Goal: Task Accomplishment & Management: Complete application form

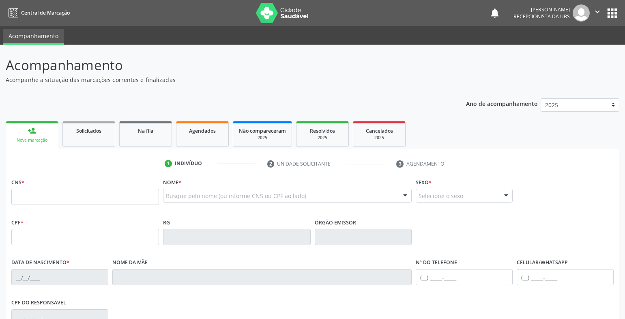
click at [41, 181] on div "CNS *" at bounding box center [85, 190] width 148 height 29
type input "700 8039 1238 6681"
type input "704.439.714-04"
type input "[DATE]"
type input "[PERSON_NAME]"
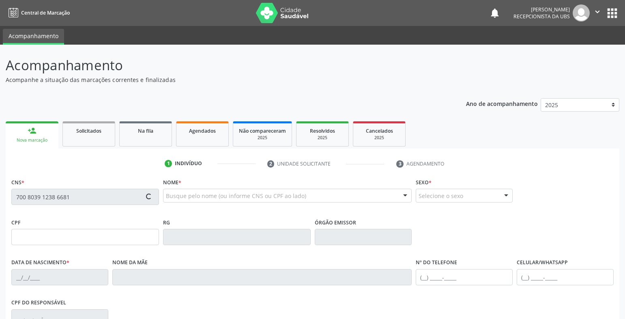
type input "[PHONE_NUMBER]"
type input "051.485.584-31"
type input "2"
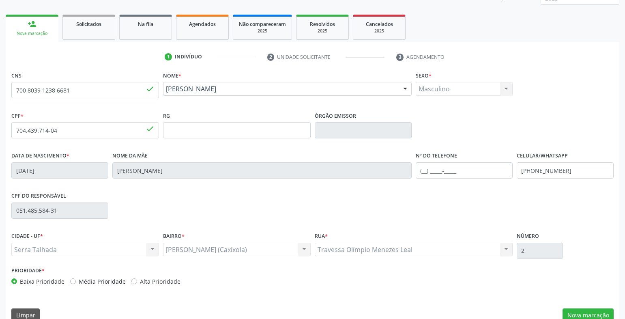
scroll to position [121, 0]
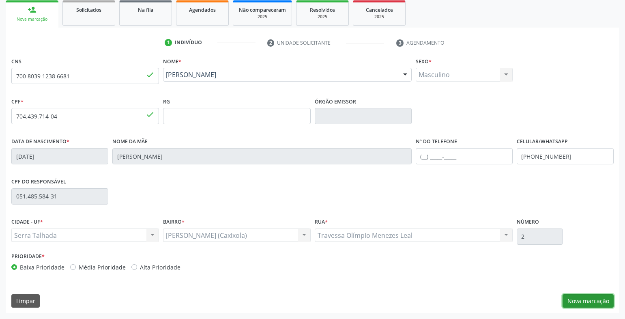
click at [588, 298] on button "Nova marcação" at bounding box center [588, 301] width 51 height 14
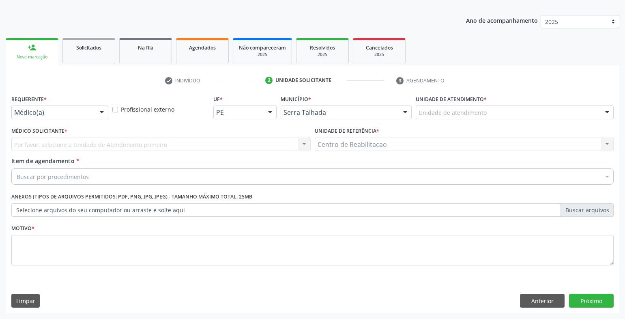
scroll to position [83, 0]
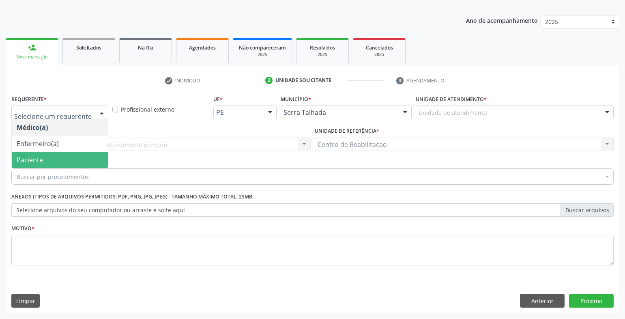
click at [47, 156] on span "Paciente" at bounding box center [60, 160] width 96 height 16
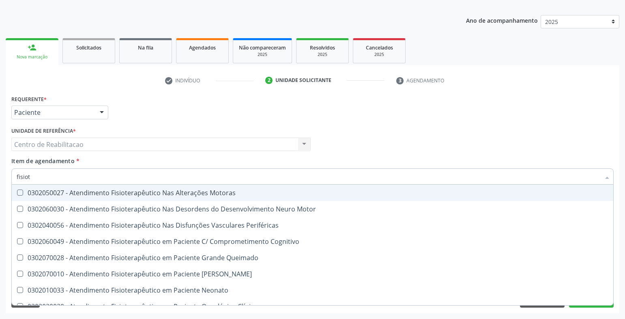
type input "fisiote"
click at [22, 191] on Motoras at bounding box center [20, 193] width 6 height 6
click at [17, 191] on Motoras "checkbox" at bounding box center [14, 192] width 5 height 5
checkbox Motoras "true"
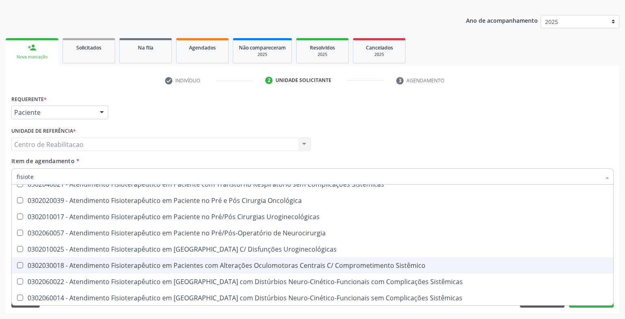
scroll to position [269, 0]
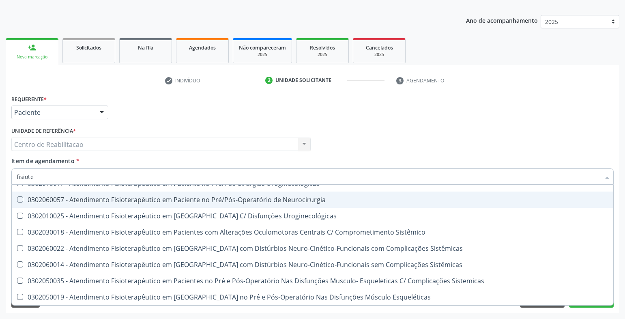
click at [526, 148] on div "Médico Solicitante Por favor, selecione a Unidade de Atendimento primeiro Nenhu…" at bounding box center [312, 141] width 607 height 32
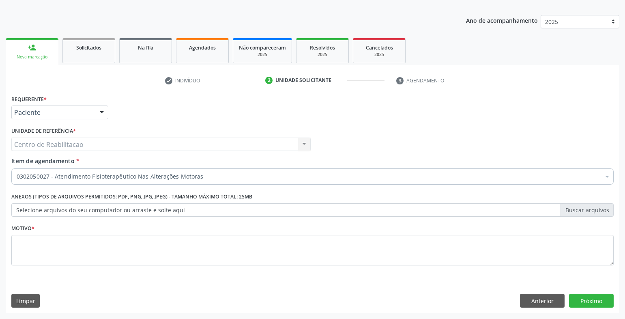
scroll to position [0, 0]
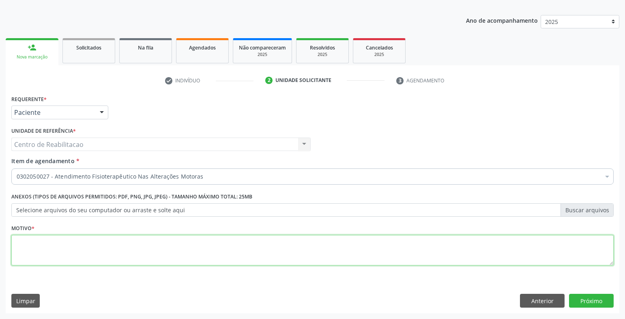
click at [127, 237] on textarea at bounding box center [312, 250] width 603 height 31
type textarea "00"
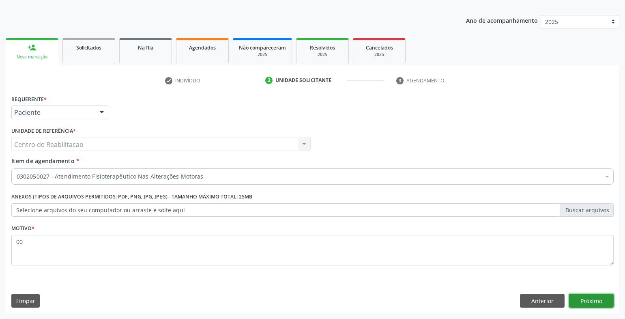
click at [597, 305] on button "Próximo" at bounding box center [591, 301] width 45 height 14
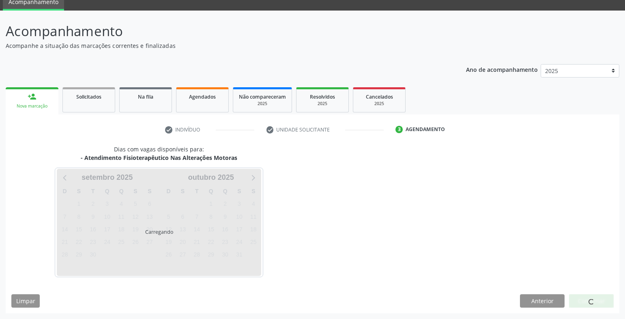
scroll to position [34, 0]
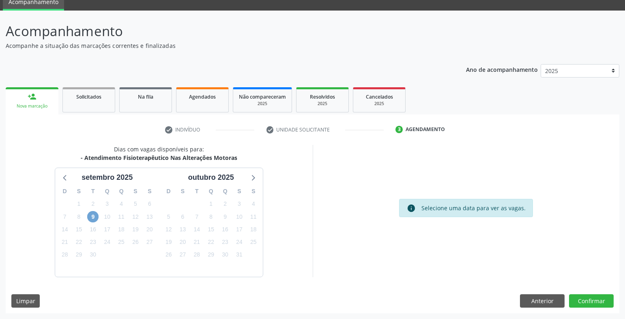
click at [94, 219] on span "9" at bounding box center [92, 216] width 11 height 11
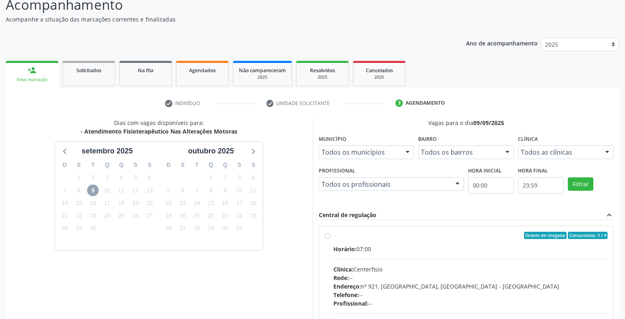
scroll to position [75, 0]
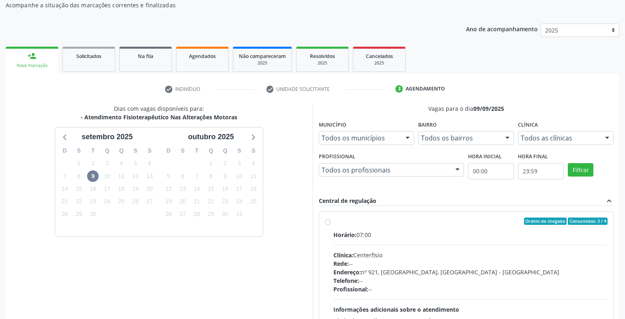
click at [332, 226] on div "Ordem de chegada Consumidos: 3 / 4 Horário: 07:00 Clínica: Centerfisio Rede: --…" at bounding box center [466, 280] width 283 height 125
radio input "true"
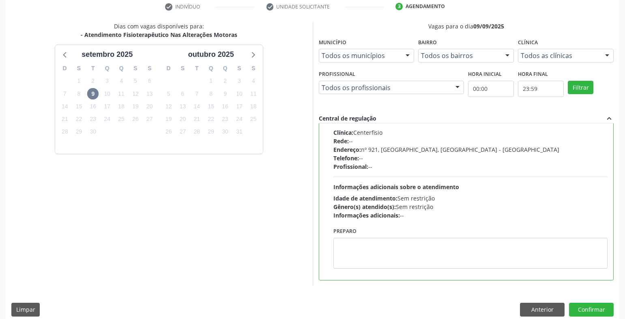
scroll to position [166, 0]
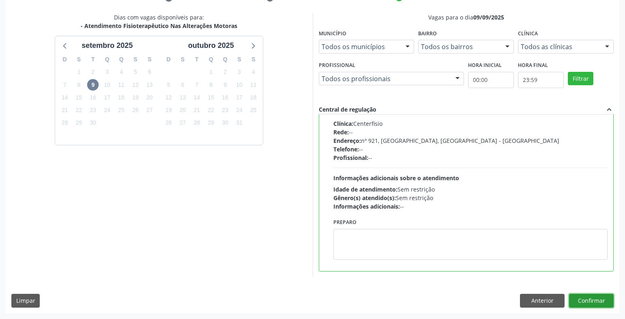
click at [587, 297] on button "Confirmar" at bounding box center [591, 301] width 45 height 14
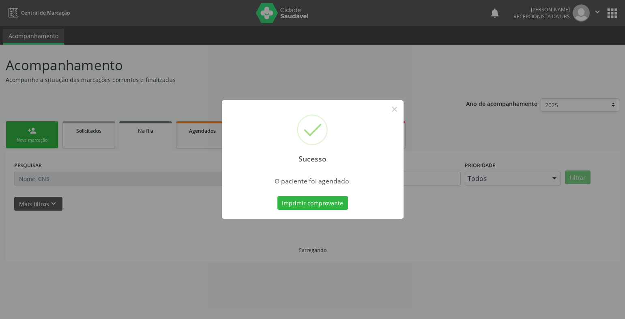
scroll to position [0, 0]
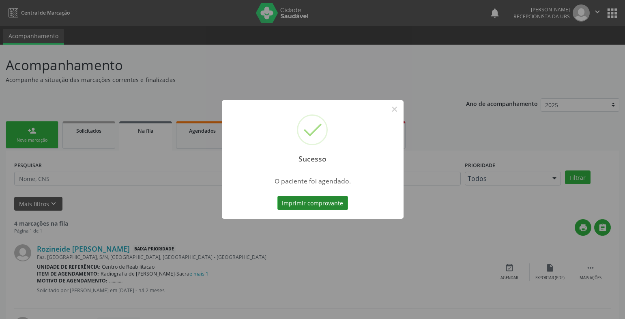
click at [317, 200] on button "Imprimir comprovante" at bounding box center [313, 203] width 71 height 14
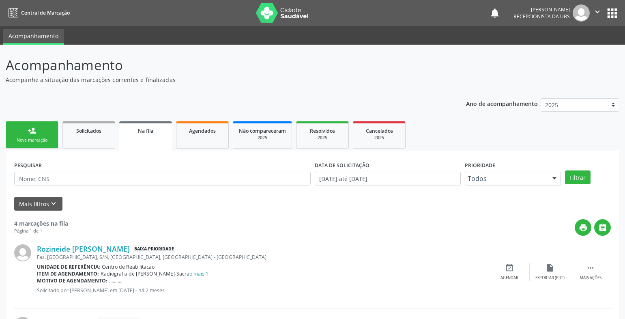
click at [40, 133] on link "person_add Nova marcação" at bounding box center [32, 134] width 53 height 27
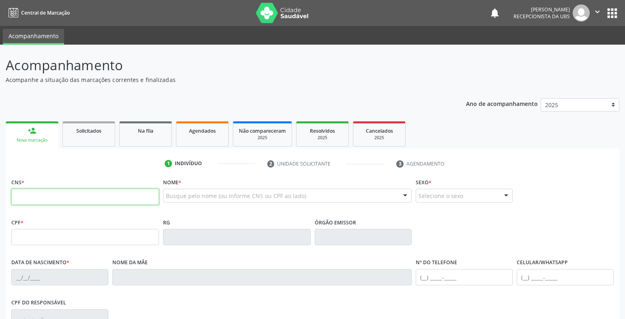
click at [44, 192] on input "text" at bounding box center [85, 197] width 148 height 16
type input "700 8039 1238 6681"
type input "704.439.714-04"
type input "[DATE]"
type input "[PERSON_NAME]"
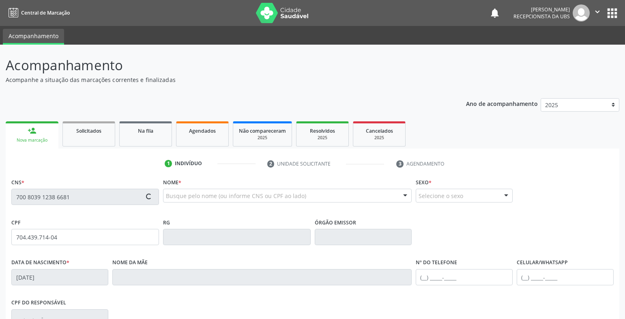
type input "[PHONE_NUMBER]"
type input "051.485.584-31"
type input "2"
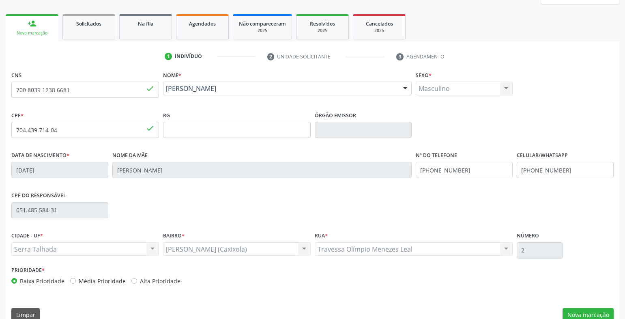
scroll to position [121, 0]
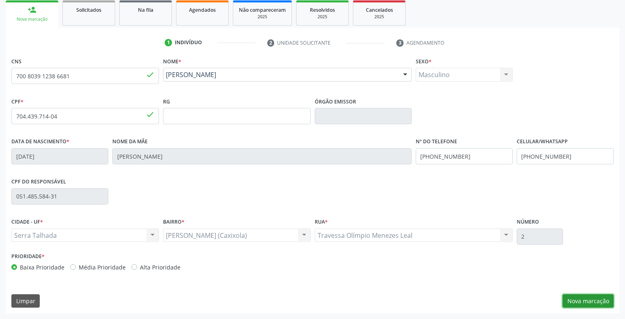
click at [586, 297] on button "Nova marcação" at bounding box center [588, 301] width 51 height 14
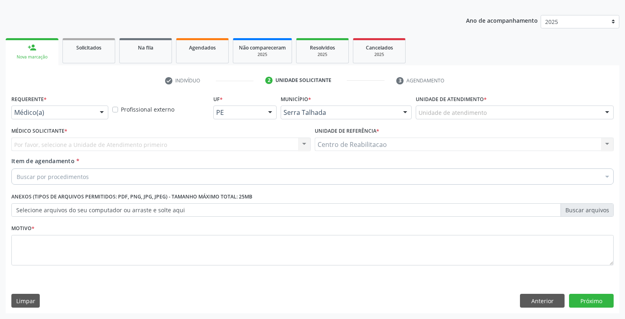
scroll to position [83, 0]
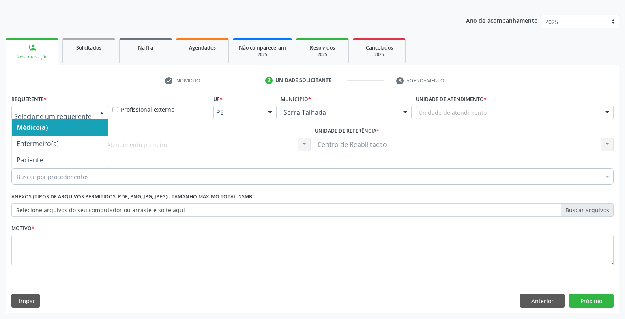
click at [95, 112] on div "Médico(a) Enfermeiro(a) Paciente Nenhum resultado encontrado para: " " Não há n…" at bounding box center [59, 113] width 97 height 14
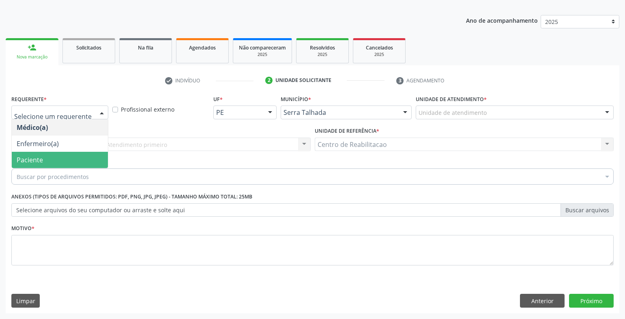
click at [49, 152] on span "Paciente" at bounding box center [60, 160] width 96 height 16
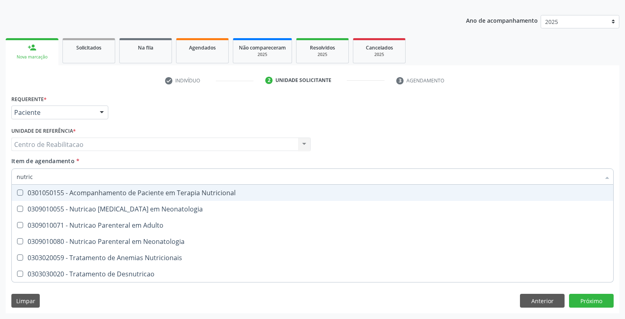
drag, startPoint x: 35, startPoint y: 179, endPoint x: -48, endPoint y: 180, distance: 83.2
click at [0, 180] on html "Central de Marcação notifications [PERSON_NAME] Recepcionista da UBS  Configur…" at bounding box center [312, 76] width 625 height 319
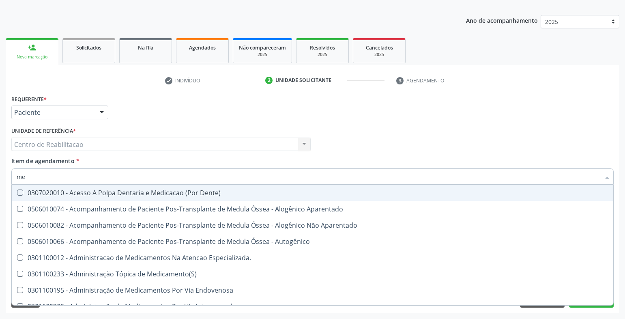
type input "m"
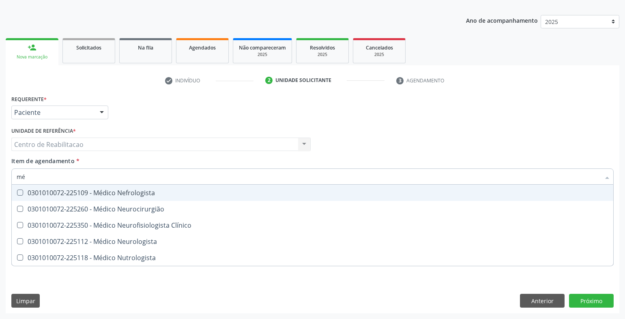
type input "m"
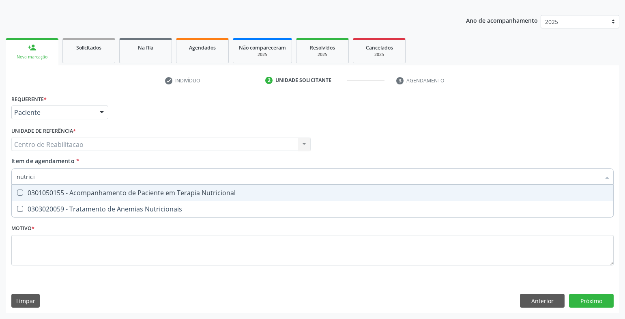
type input "nutricio"
click at [22, 192] on Nutricional at bounding box center [20, 193] width 6 height 6
click at [17, 192] on Nutricional "checkbox" at bounding box center [14, 192] width 5 height 5
checkbox Nutricional "true"
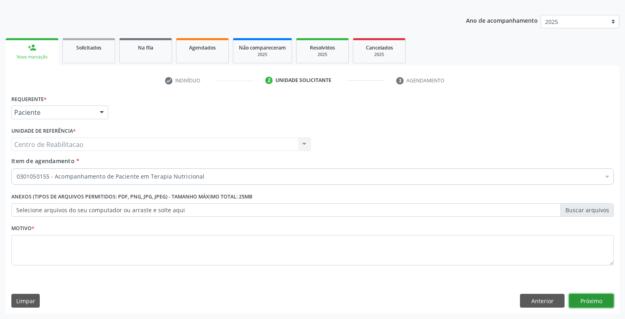
click at [586, 305] on div "Requerente * Paciente Médico(a) Enfermeiro(a) Paciente Nenhum resultado encontr…" at bounding box center [313, 203] width 614 height 220
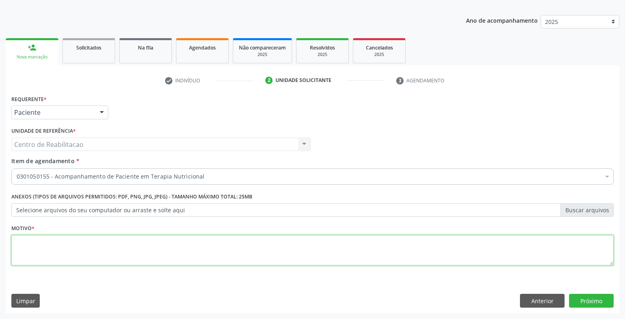
click at [48, 244] on textarea at bounding box center [312, 250] width 603 height 31
type textarea "00"
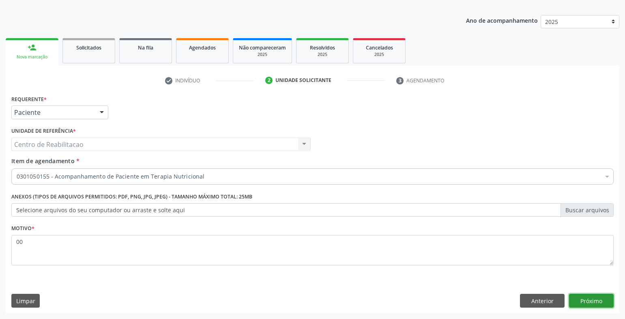
click at [578, 300] on button "Próximo" at bounding box center [591, 301] width 45 height 14
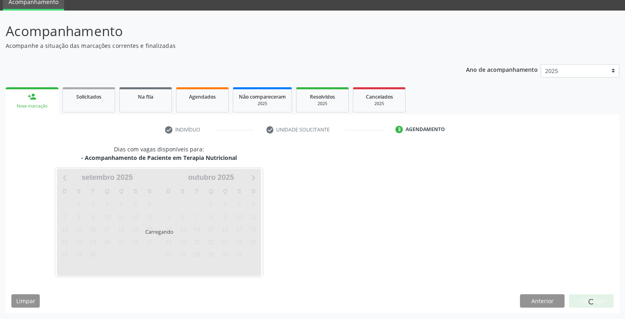
scroll to position [34, 0]
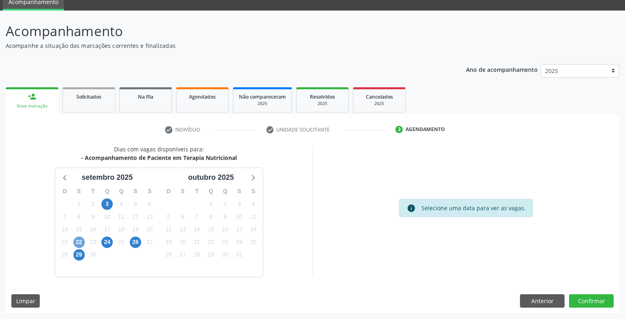
click at [78, 239] on span "22" at bounding box center [78, 242] width 11 height 11
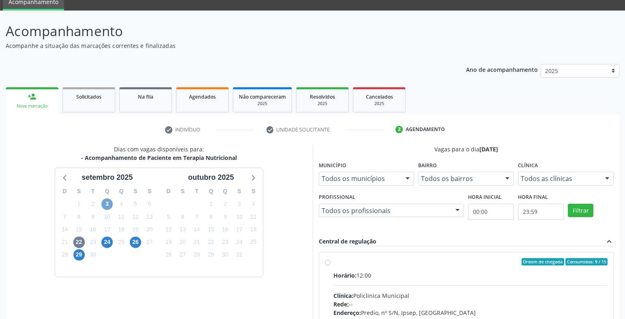
click at [110, 208] on span "3" at bounding box center [106, 203] width 11 height 11
click at [80, 246] on span "22" at bounding box center [78, 242] width 11 height 11
click at [323, 263] on div "Ordem de chegada Consumidos: 9 / 15 Horário: 12:00 Clínica: Policlinica Municip…" at bounding box center [466, 320] width 295 height 136
radio input "true"
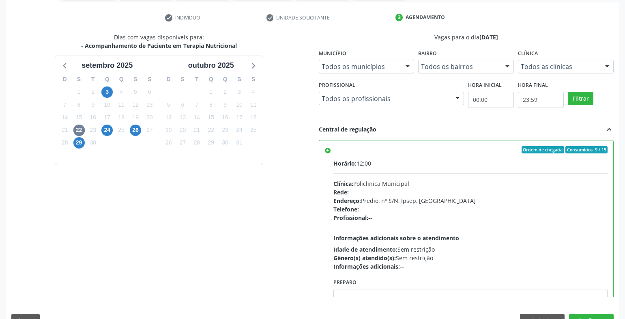
scroll to position [151, 0]
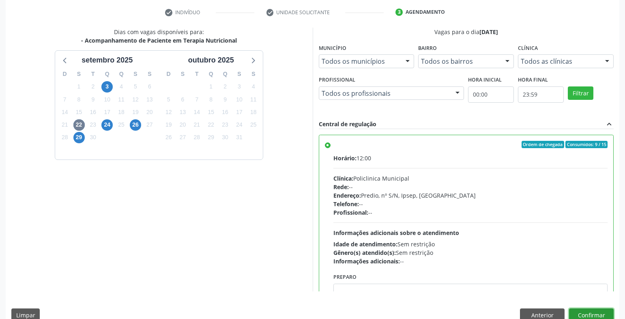
click at [583, 316] on button "Confirmar" at bounding box center [591, 315] width 45 height 14
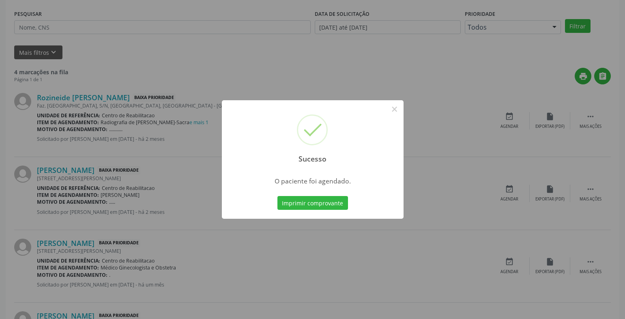
scroll to position [0, 0]
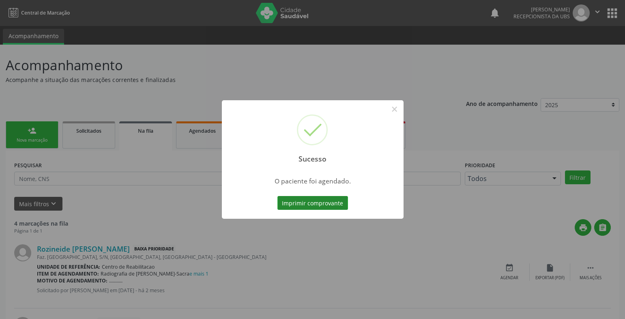
click at [307, 202] on button "Imprimir comprovante" at bounding box center [313, 203] width 71 height 14
